Goal: Use online tool/utility: Utilize a website feature to perform a specific function

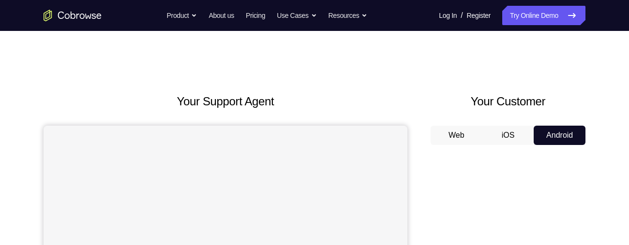
scroll to position [120, 0]
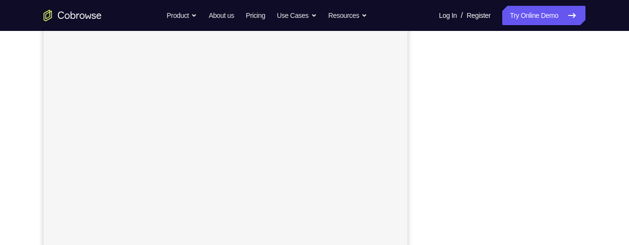
click at [441, 26] on button "Web" at bounding box center [457, 15] width 52 height 19
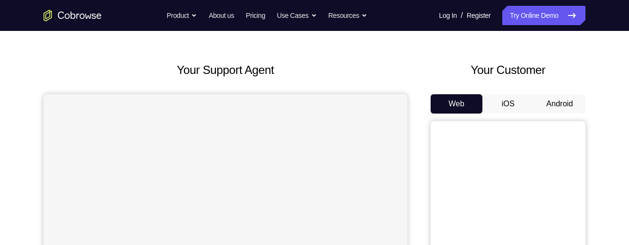
scroll to position [30, 0]
click at [546, 108] on button "Android" at bounding box center [560, 104] width 52 height 19
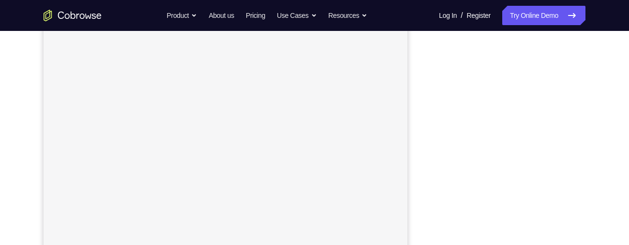
scroll to position [152, 0]
click at [592, 165] on div "Your Support Agent Your Customer Web iOS Android Next Steps We’d be happy to gi…" at bounding box center [315, 197] width 620 height 639
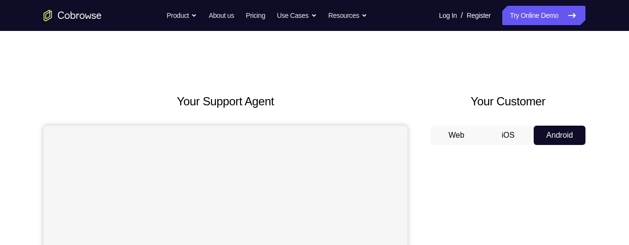
scroll to position [13, 0]
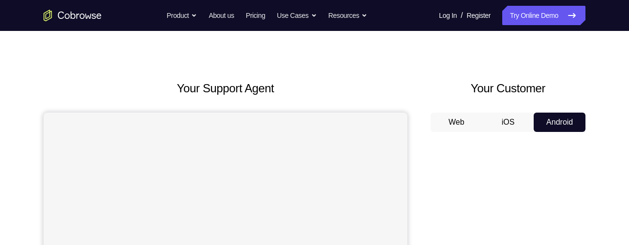
click at [512, 126] on button "iOS" at bounding box center [509, 122] width 52 height 19
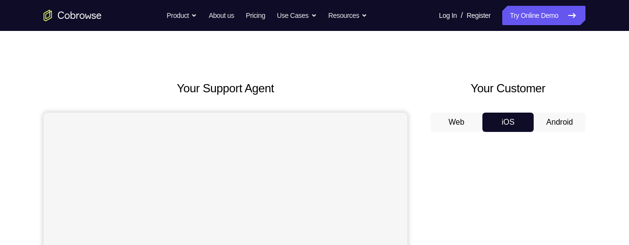
click at [562, 122] on button "Android" at bounding box center [560, 122] width 52 height 19
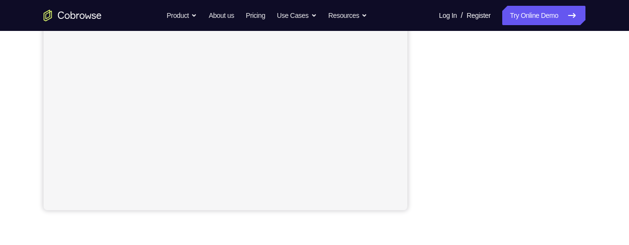
scroll to position [231, 0]
click at [557, 3] on nav "Go back Powerful, Flexible and Trustworthy. Avoid all extra friction for both A…" at bounding box center [314, 15] width 629 height 31
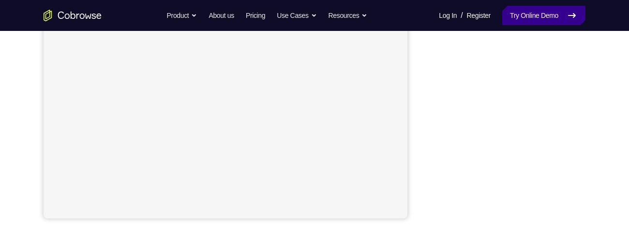
click at [559, 16] on link "Try Online Demo" at bounding box center [543, 15] width 83 height 19
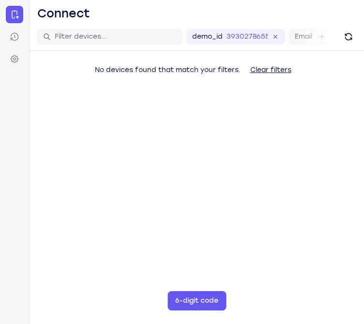
click at [133, 108] on div "No devices found that match your filters. Clear filters" at bounding box center [197, 89] width 335 height 76
click at [129, 102] on div "No devices found that match your filters. Clear filters" at bounding box center [197, 89] width 335 height 76
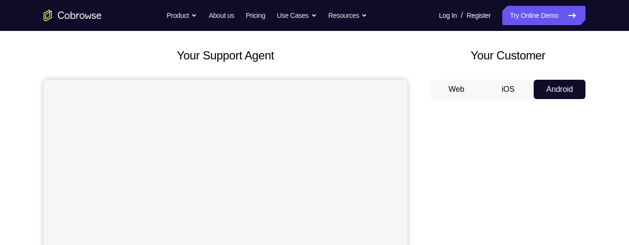
scroll to position [50, 0]
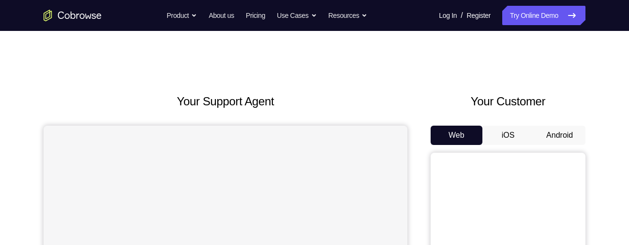
click at [563, 136] on button "Android" at bounding box center [560, 135] width 52 height 19
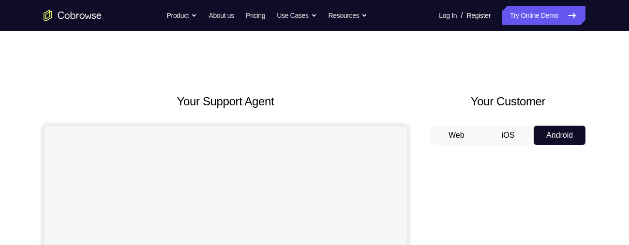
click at [467, 132] on button "Web" at bounding box center [457, 135] width 52 height 19
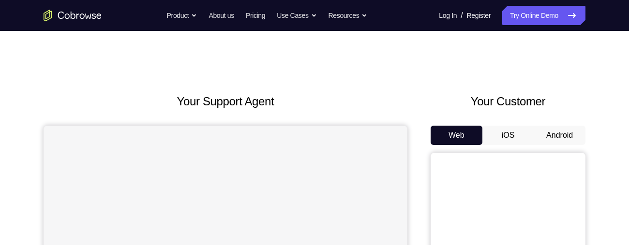
click at [553, 137] on button "Android" at bounding box center [560, 135] width 52 height 19
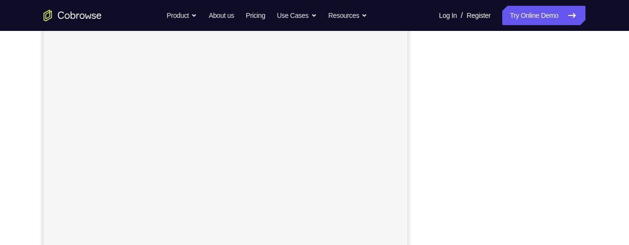
scroll to position [173, 0]
